Goal: Task Accomplishment & Management: Use online tool/utility

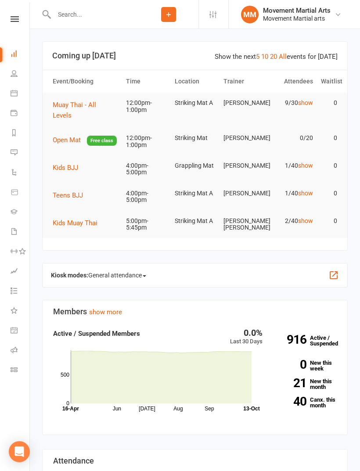
click at [75, 102] on span "Muay Thai - All Levels" at bounding box center [74, 110] width 43 height 18
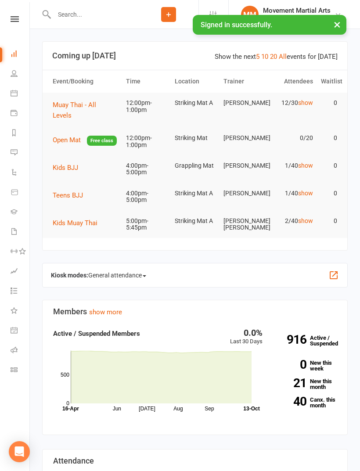
click at [108, 108] on button "Muay Thai - All Levels" at bounding box center [85, 110] width 65 height 21
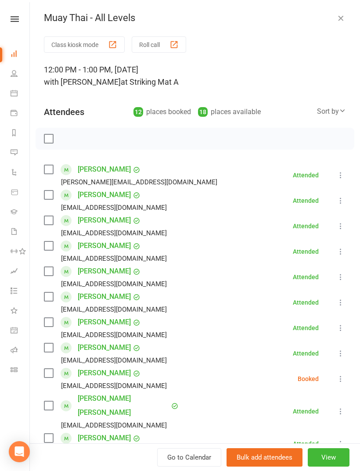
scroll to position [98, 0]
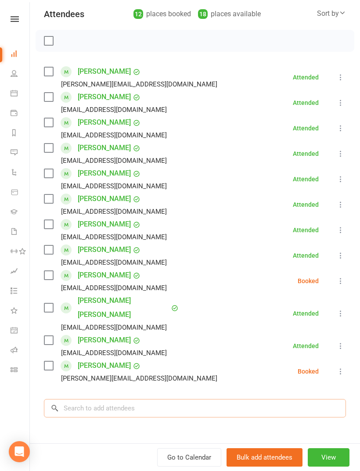
click at [175, 399] on input "search" at bounding box center [195, 408] width 302 height 18
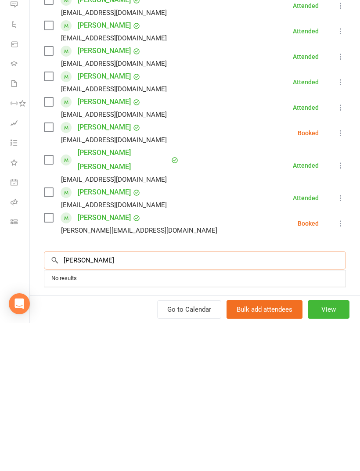
type input "[PERSON_NAME]"
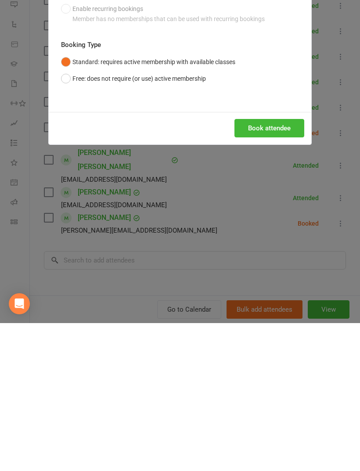
scroll to position [233, 0]
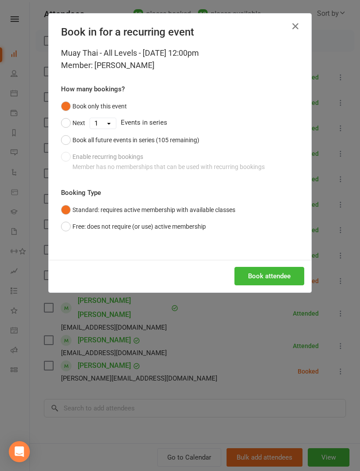
click at [301, 27] on button "button" at bounding box center [296, 26] width 14 height 14
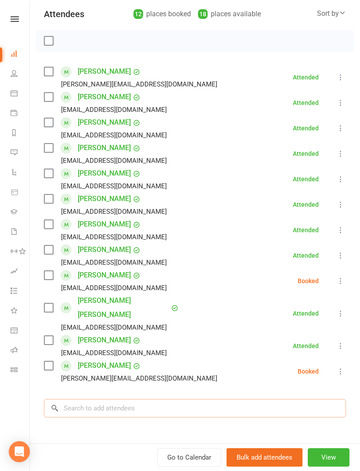
click at [217, 399] on input "search" at bounding box center [195, 408] width 302 height 18
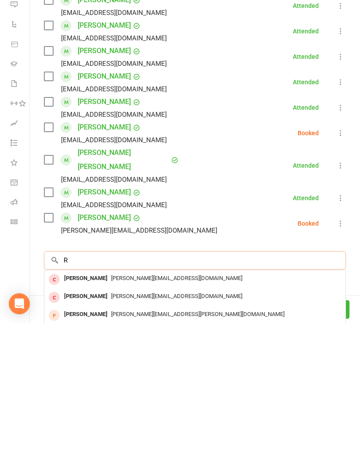
scroll to position [0, 0]
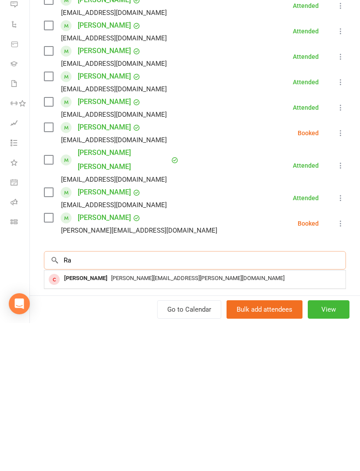
type input "R"
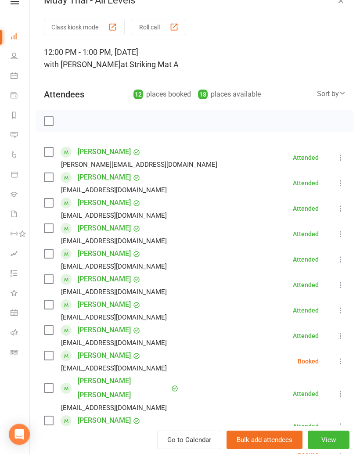
scroll to position [247, 0]
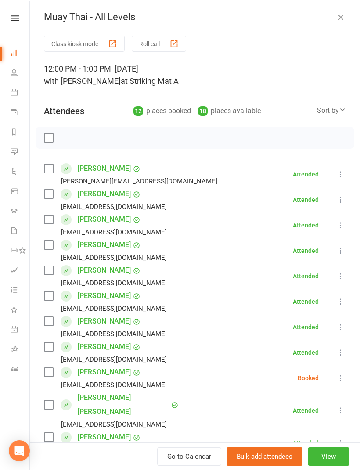
click at [52, 134] on label at bounding box center [48, 138] width 9 height 9
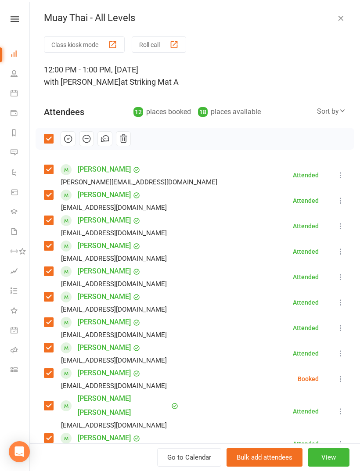
scroll to position [0, 0]
click at [68, 133] on button "button" at bounding box center [68, 138] width 15 height 15
click at [41, 134] on div "Check in" at bounding box center [195, 138] width 319 height 22
click at [47, 136] on label at bounding box center [48, 138] width 9 height 9
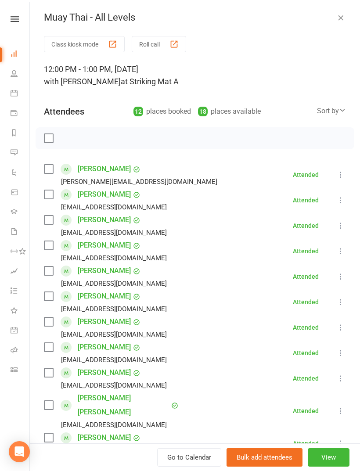
click at [332, 112] on div "Sort by" at bounding box center [331, 110] width 29 height 11
click at [320, 150] on link "First name" at bounding box center [302, 147] width 87 height 18
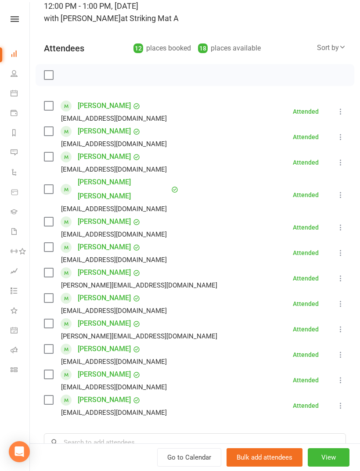
scroll to position [72, 0]
